Goal: Transaction & Acquisition: Purchase product/service

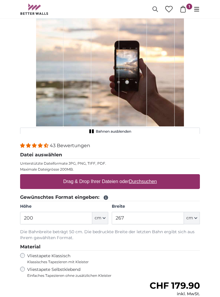
scroll to position [30, 0]
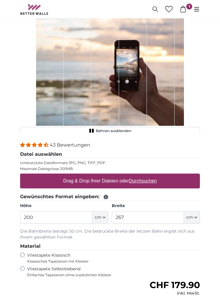
click at [40, 219] on input "200" at bounding box center [56, 217] width 72 height 12
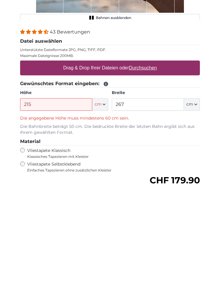
scroll to position [54, 0]
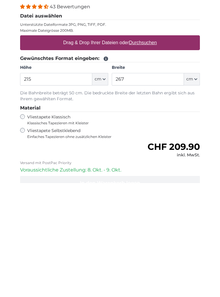
type input "215"
click at [137, 187] on input "267" at bounding box center [148, 193] width 72 height 12
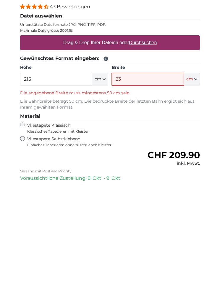
type input "2"
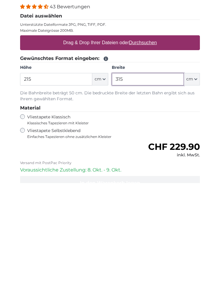
type input "315"
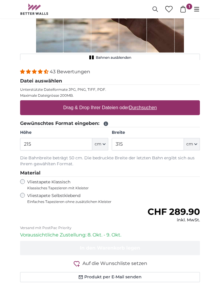
scroll to position [128, 0]
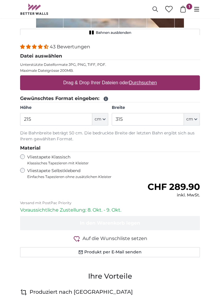
click at [147, 85] on u "Durchsuchen" at bounding box center [143, 82] width 28 height 5
click at [147, 77] on input "Drag & Drop Ihrer Dateien oder Durchsuchen" at bounding box center [110, 76] width 180 height 2
type input "**********"
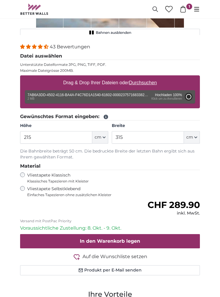
type input "112"
type input "149"
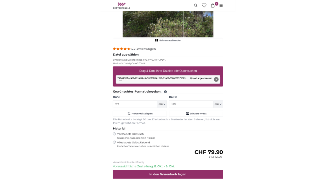
scroll to position [90, 0]
